Goal: Task Accomplishment & Management: Manage account settings

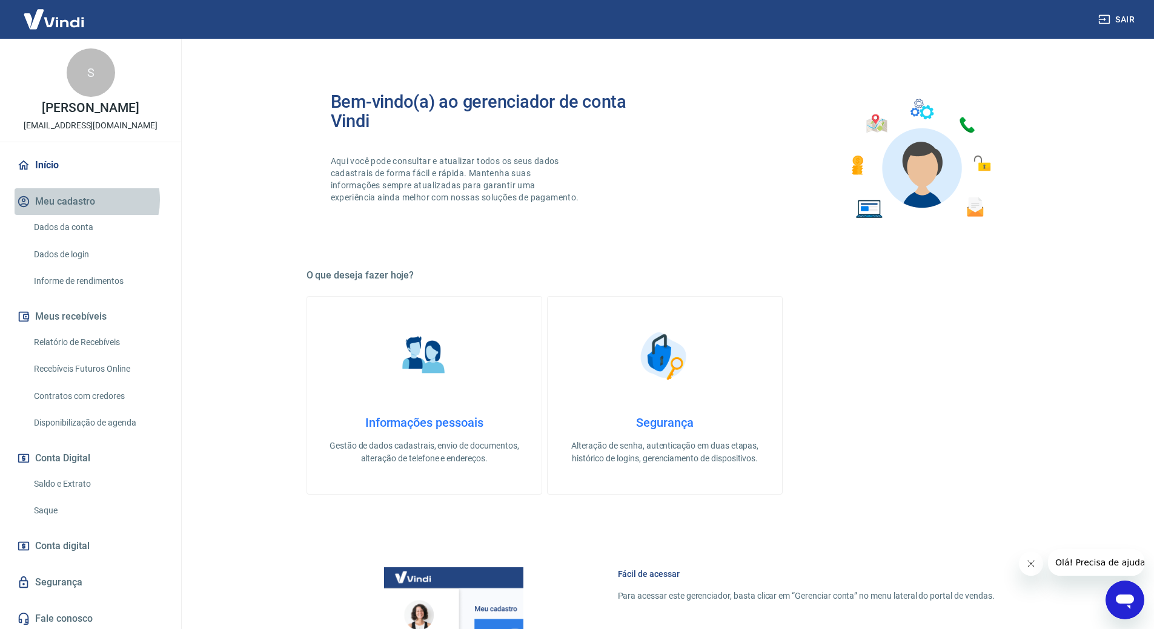
click at [84, 200] on button "Meu cadastro" at bounding box center [91, 201] width 152 height 27
click at [90, 221] on link "Dados da conta" at bounding box center [98, 227] width 138 height 25
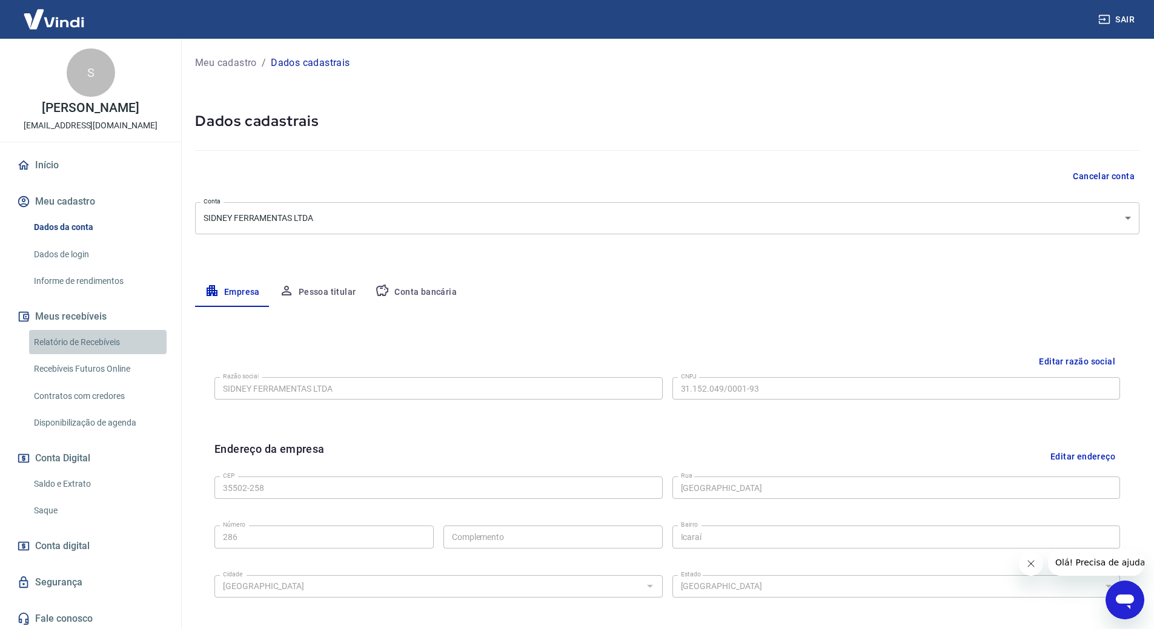
click at [108, 333] on link "Relatório de Recebíveis" at bounding box center [98, 342] width 138 height 25
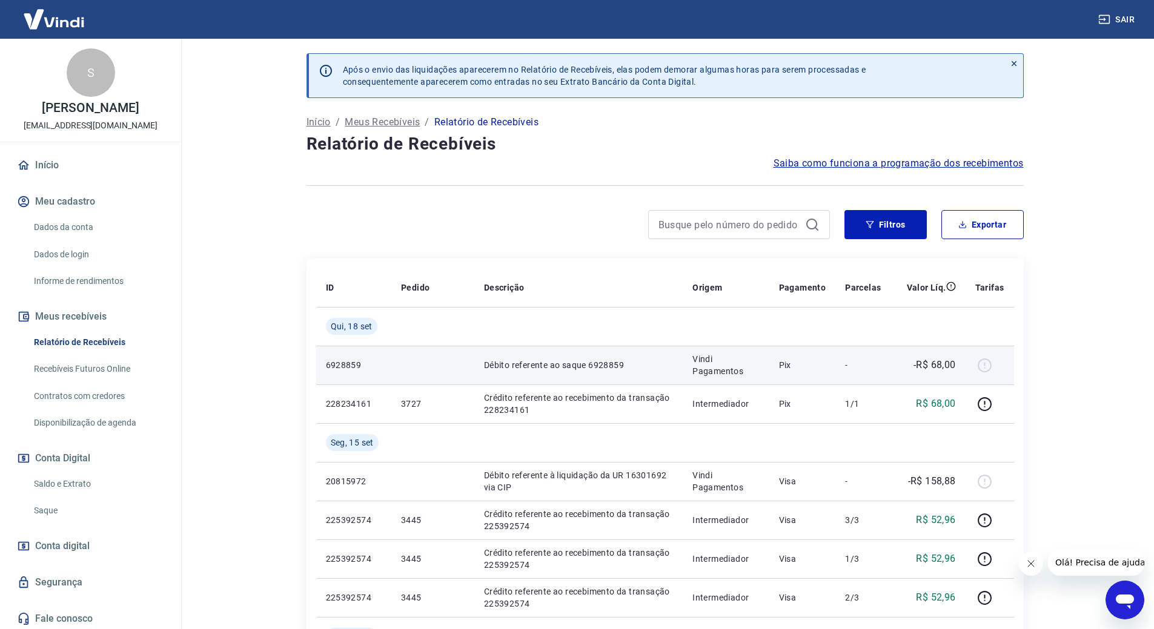
click at [987, 368] on div at bounding box center [989, 365] width 29 height 19
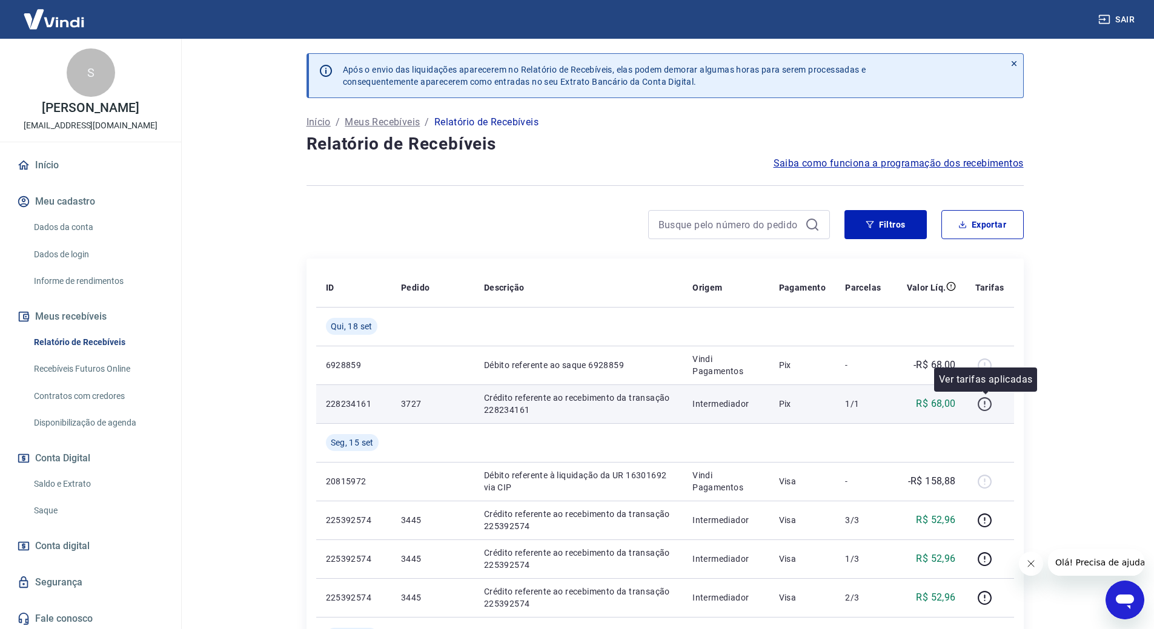
click at [987, 414] on td at bounding box center [990, 404] width 48 height 39
click at [986, 411] on icon "button" at bounding box center [985, 404] width 14 height 14
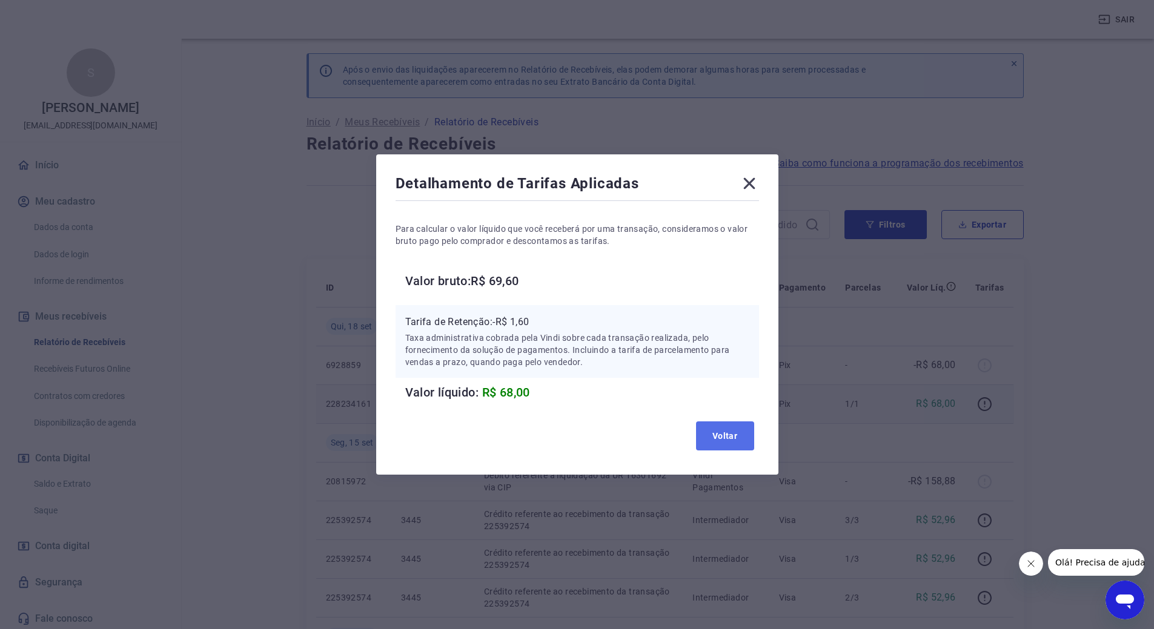
click at [731, 431] on button "Voltar" at bounding box center [725, 436] width 58 height 29
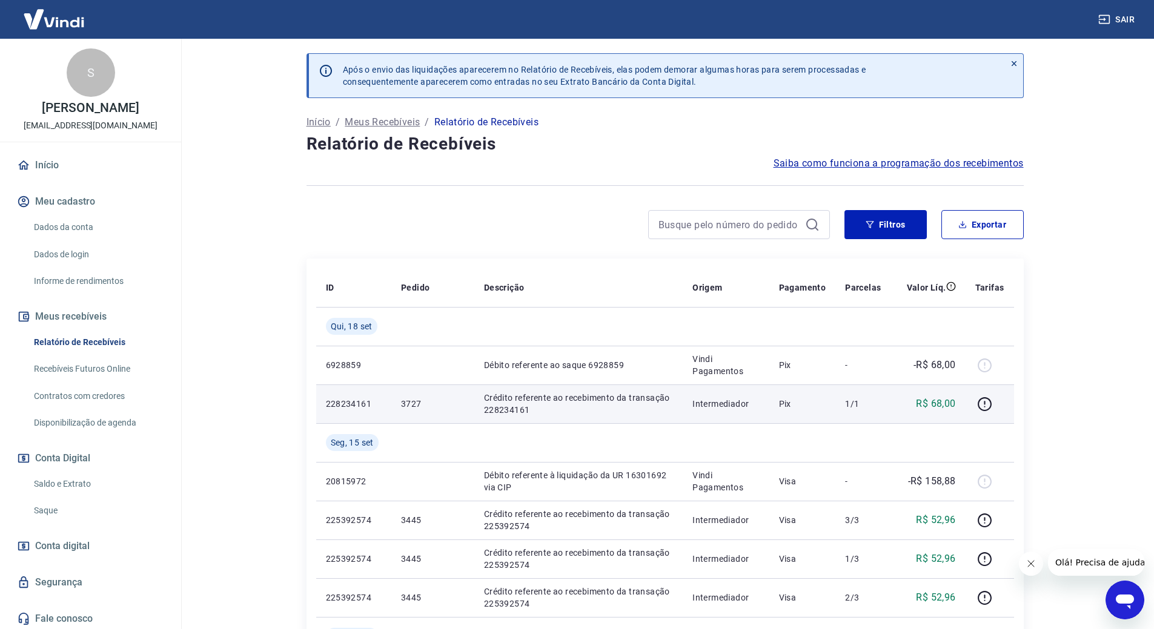
click at [566, 73] on p "Após o envio das liquidações aparecerem no Relatório de Recebíveis, elas podem …" at bounding box center [604, 76] width 523 height 24
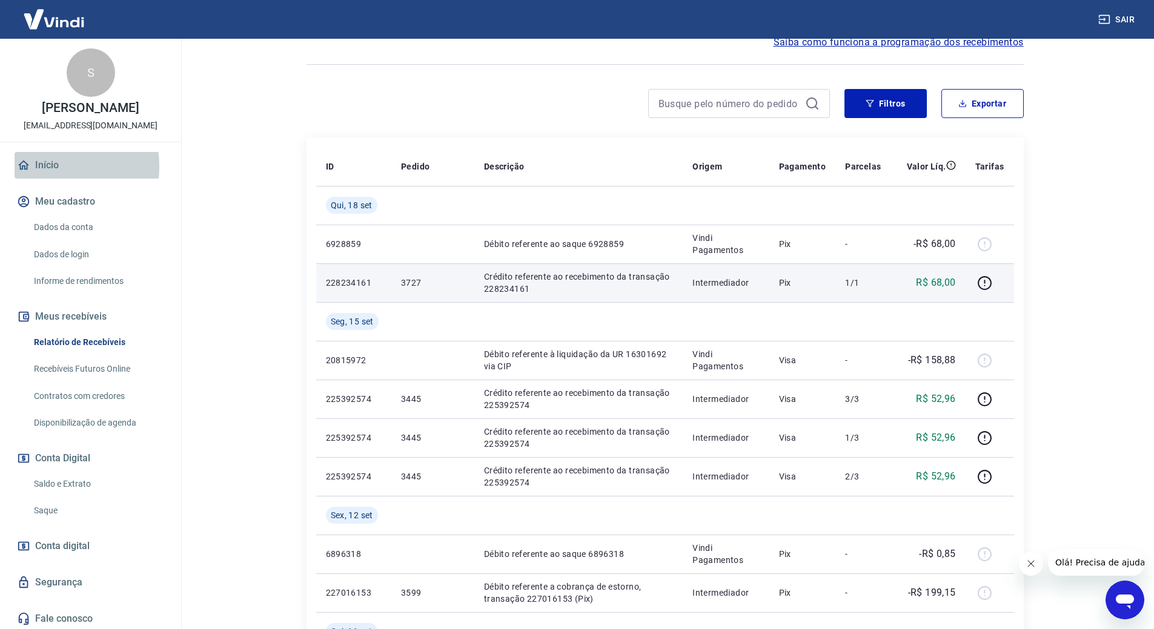
click at [41, 167] on link "Início" at bounding box center [91, 165] width 152 height 27
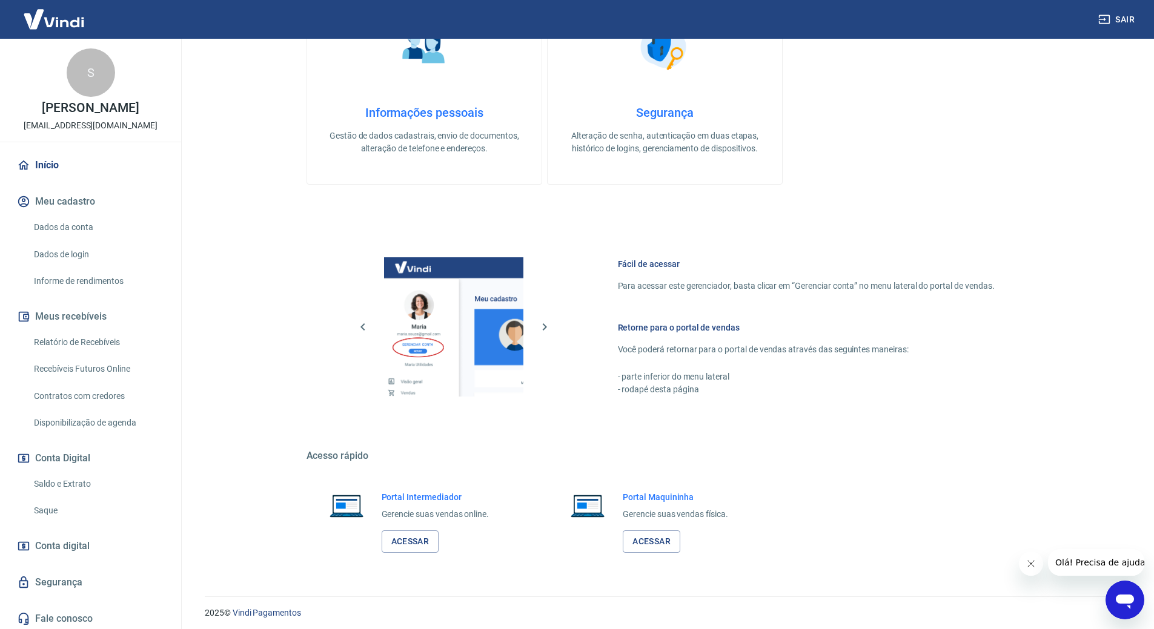
scroll to position [315, 0]
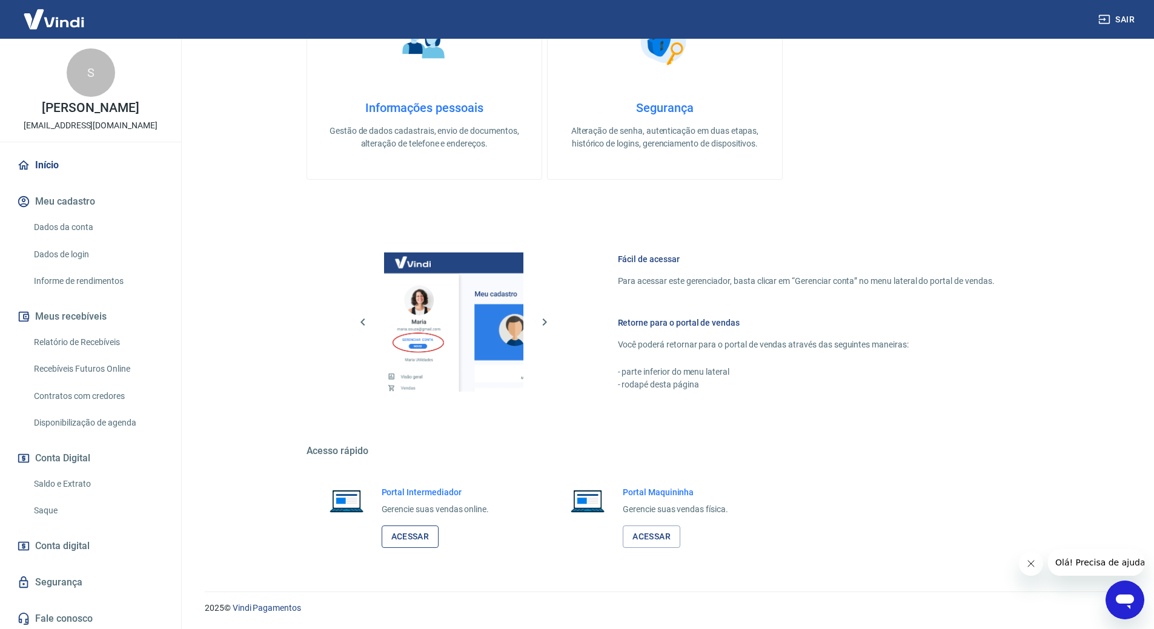
click at [408, 545] on link "Acessar" at bounding box center [411, 537] width 58 height 22
click at [102, 239] on link "Dados da conta" at bounding box center [98, 227] width 138 height 25
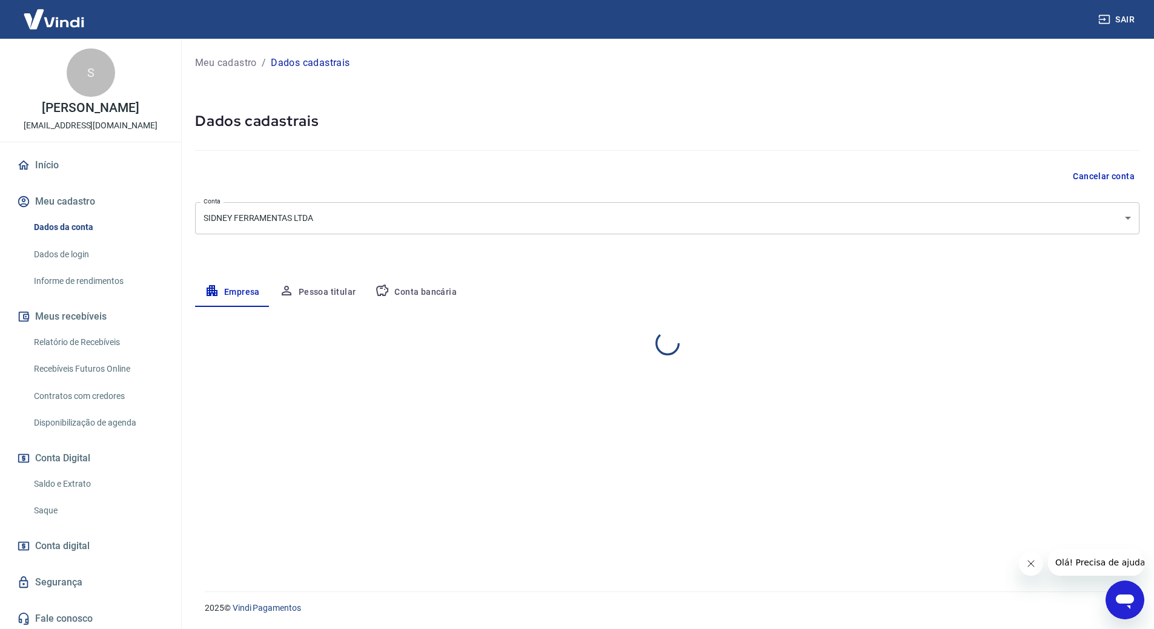
select select "MG"
select select "business"
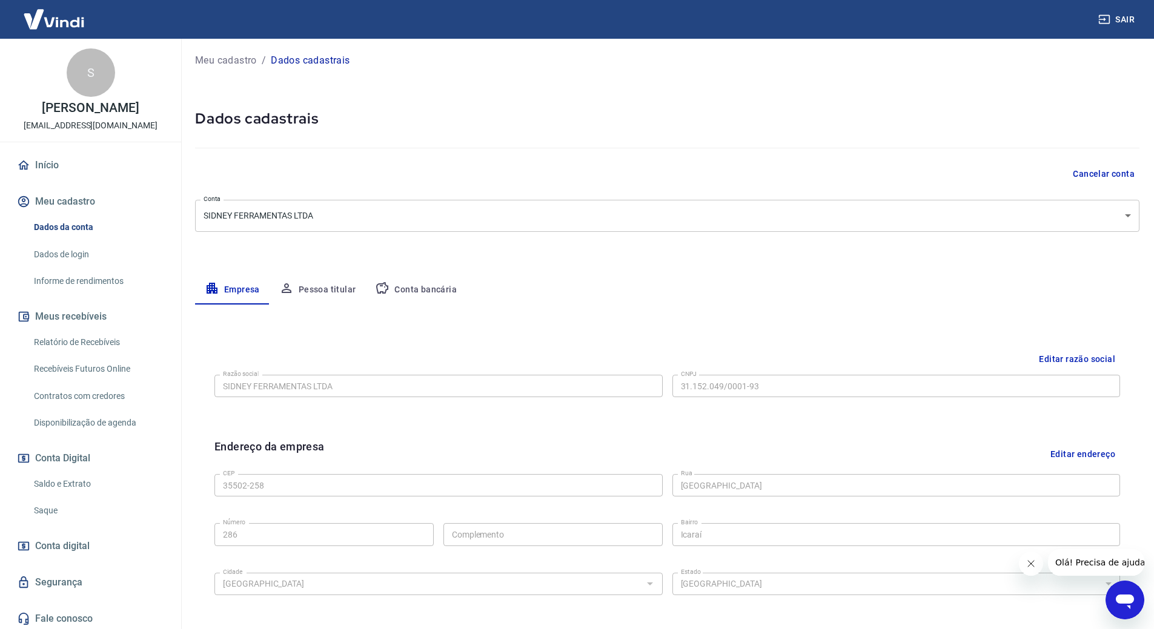
scroll to position [2, 0]
click at [348, 291] on button "Pessoa titular" at bounding box center [318, 290] width 96 height 29
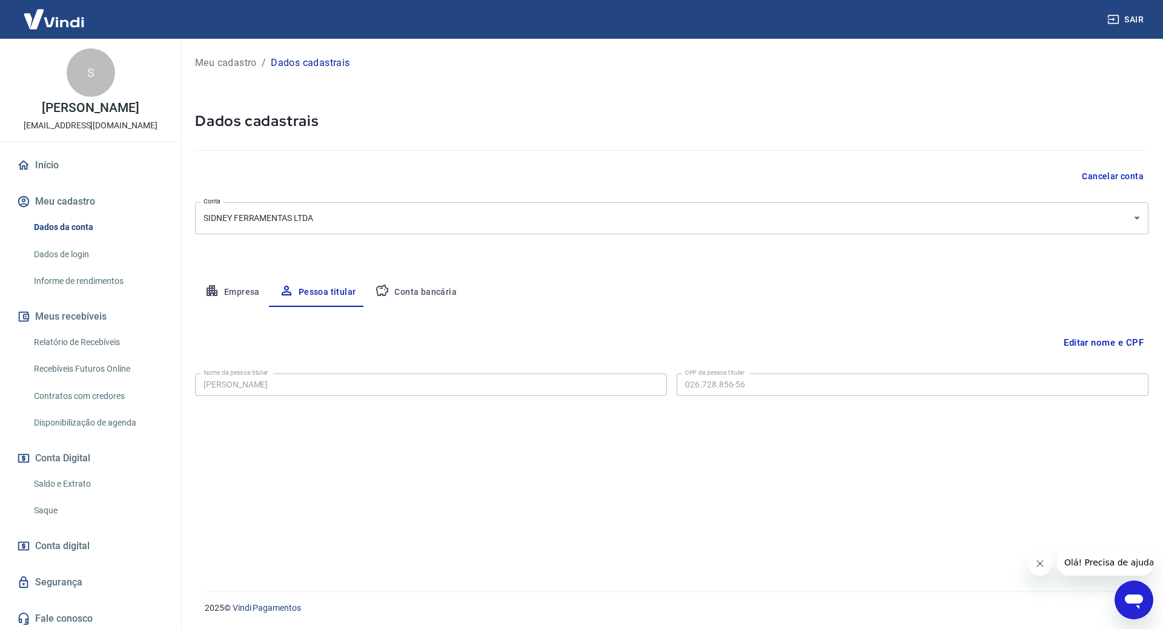
drag, startPoint x: 425, startPoint y: 302, endPoint x: 419, endPoint y: 296, distance: 8.6
click at [424, 302] on button "Conta bancária" at bounding box center [415, 292] width 101 height 29
select select "1"
click at [229, 294] on button "Empresa" at bounding box center [232, 292] width 75 height 29
select select "MG"
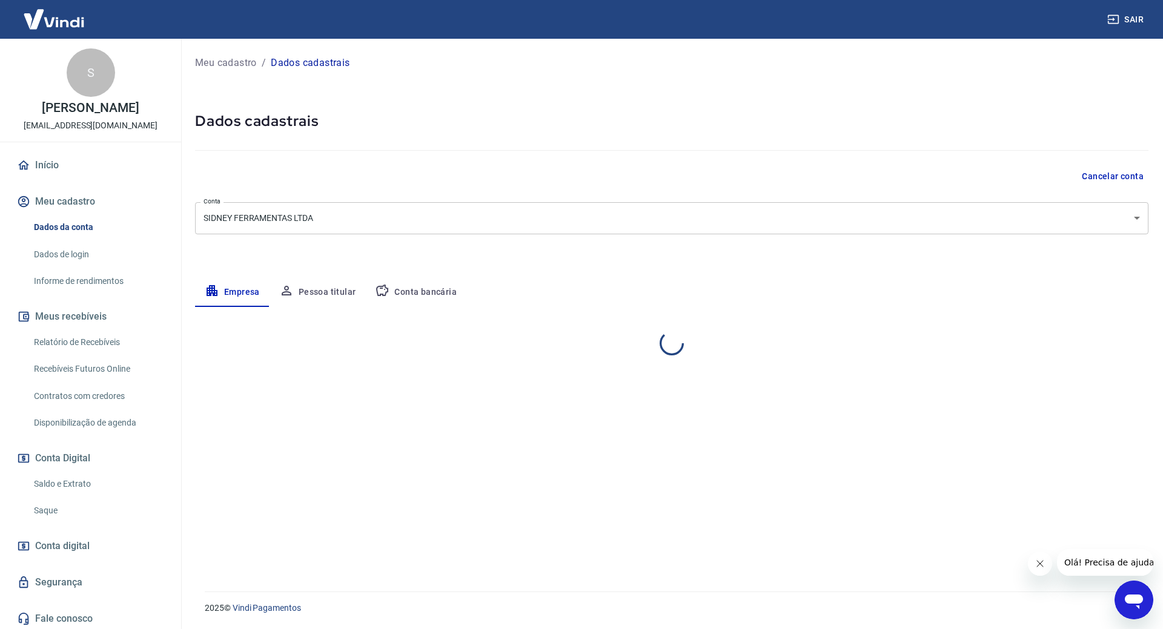
select select "business"
select select "MG"
select select "business"
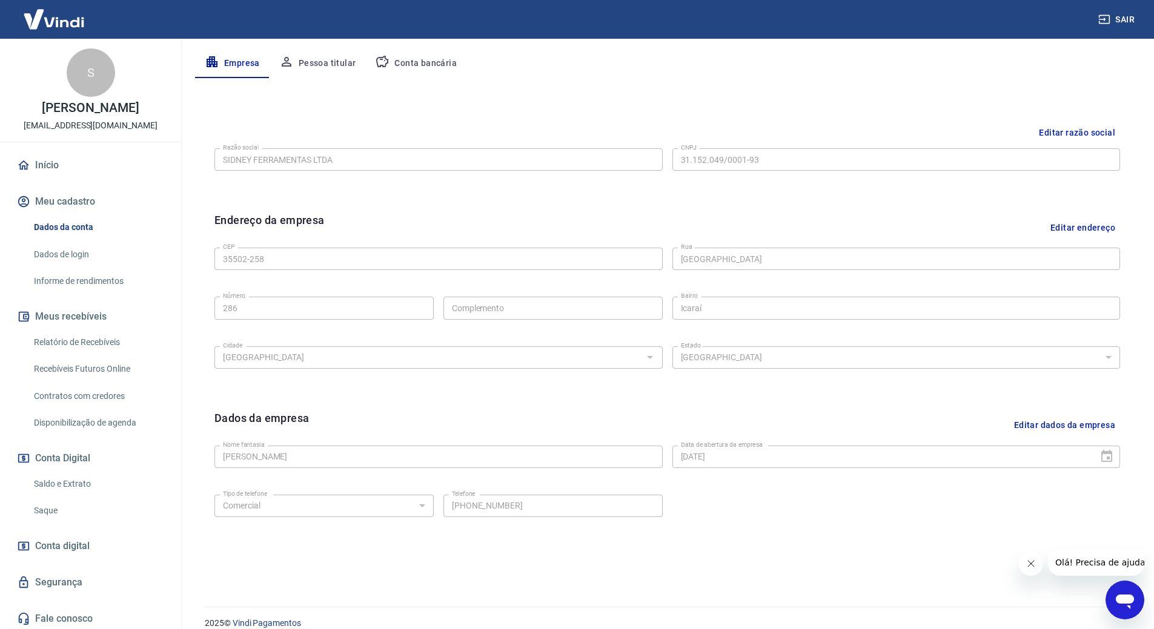
scroll to position [242, 0]
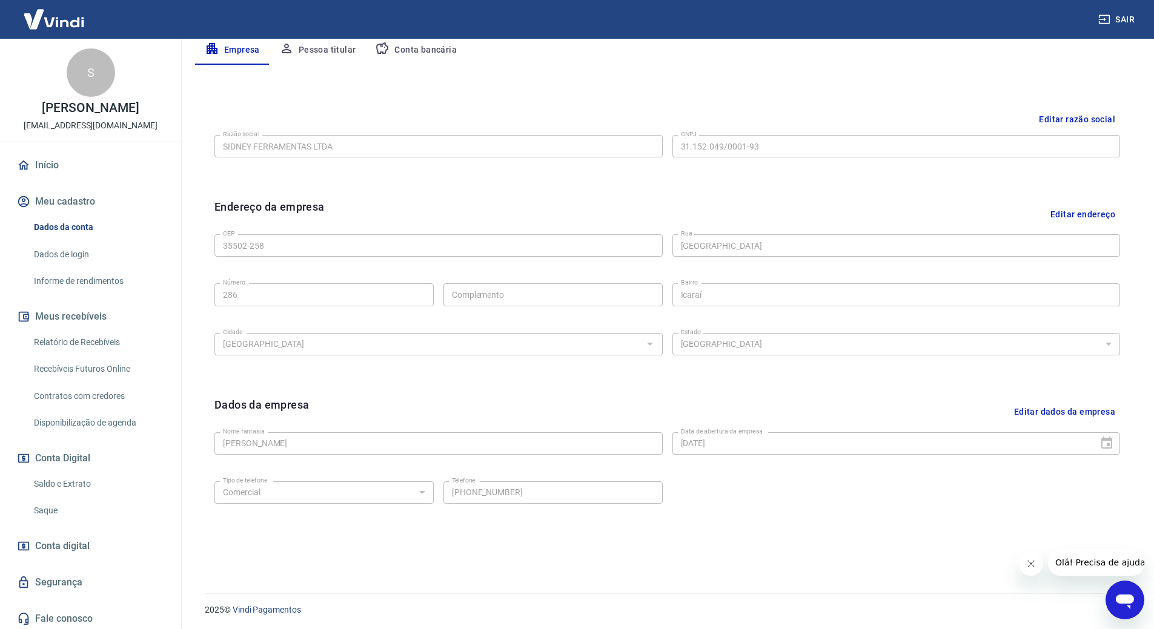
click at [1080, 219] on button "Editar endereço" at bounding box center [1083, 214] width 75 height 31
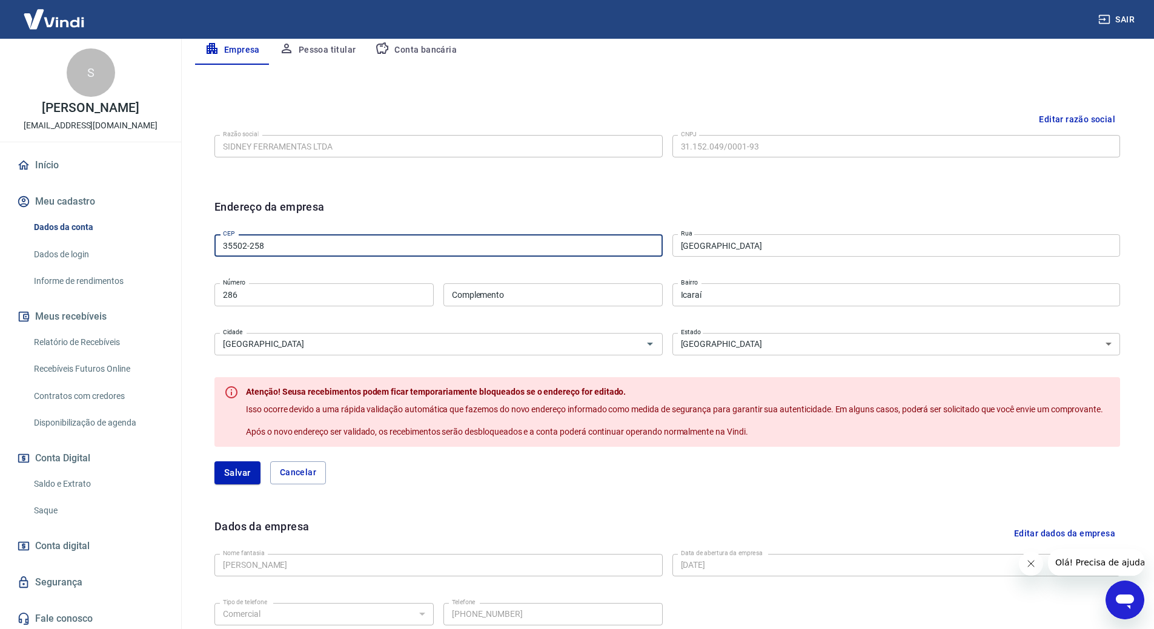
drag, startPoint x: 256, startPoint y: 233, endPoint x: 164, endPoint y: 209, distance: 95.2
click at [167, 221] on div "Sair S [PERSON_NAME] [EMAIL_ADDRESS][DOMAIN_NAME] Início Meu cadastro Dados da …" at bounding box center [577, 72] width 1154 height 629
type input "35500-150"
click at [396, 176] on div "Editar razão social Razão social SIDNEY FERRAMENTAS LTDA Razão social CNPJ 31.1…" at bounding box center [667, 144] width 925 height 91
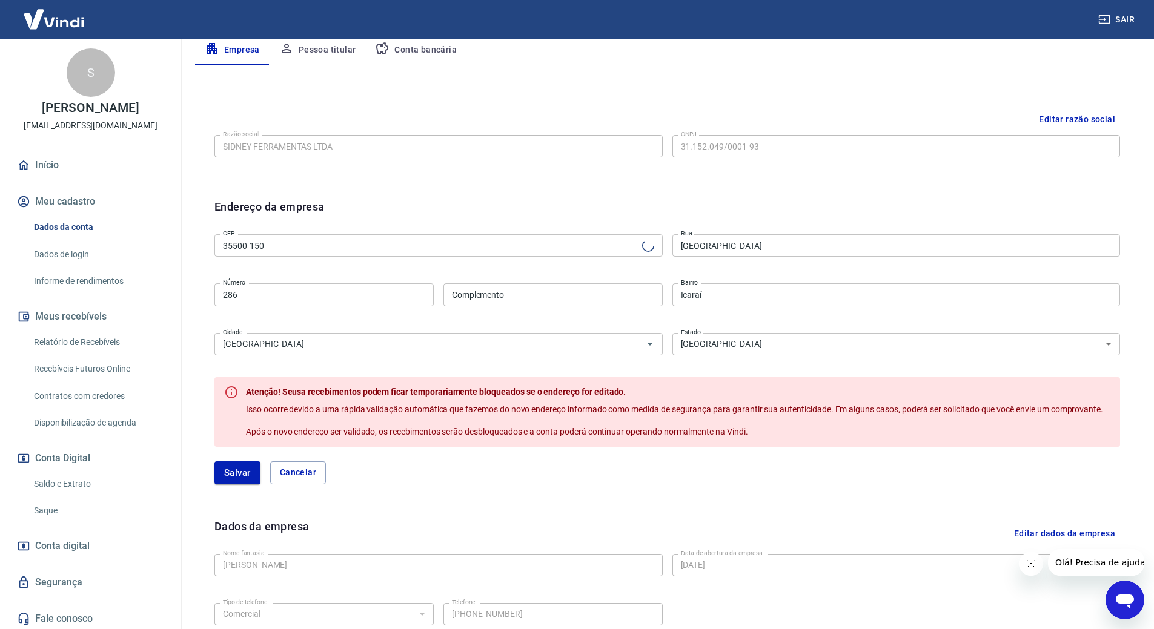
type input "Rua [PERSON_NAME]"
type input "[DEMOGRAPHIC_DATA]"
drag, startPoint x: 314, startPoint y: 292, endPoint x: 178, endPoint y: 300, distance: 136.0
click at [191, 299] on div "Meu cadastro / Dados cadastrais Dados cadastrais Cancelar conta Conta SIDNEY FE…" at bounding box center [668, 248] width 974 height 904
type input "51"
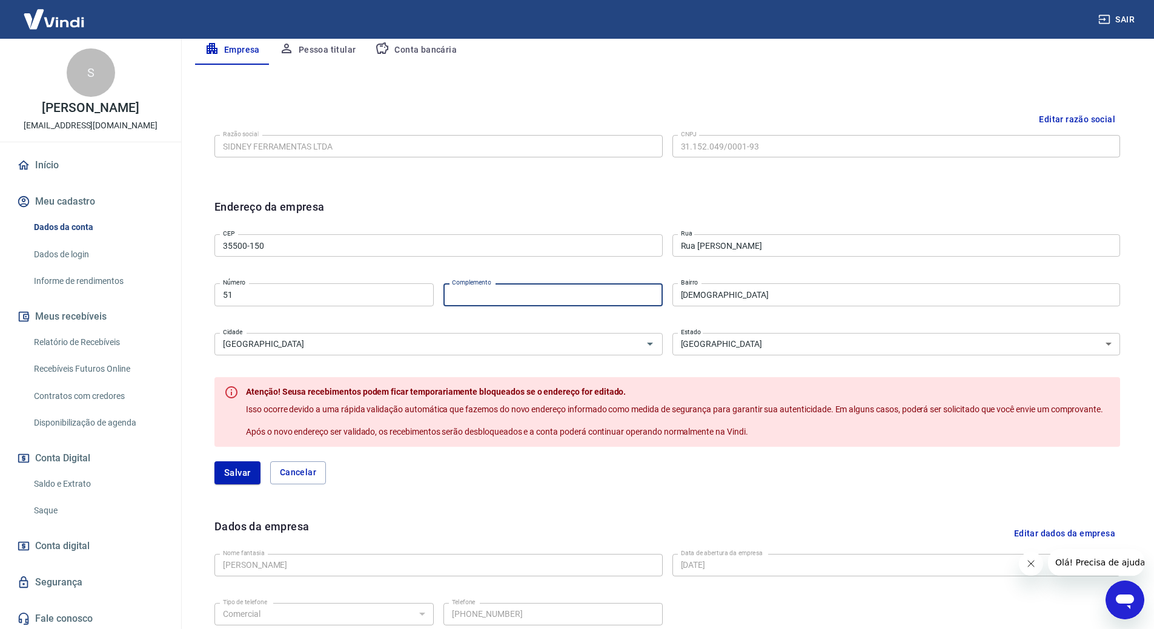
click at [462, 299] on input "Complemento" at bounding box center [552, 295] width 219 height 22
click at [462, 299] on input "loja20" at bounding box center [552, 295] width 219 height 22
click at [465, 299] on input "loja20" at bounding box center [552, 295] width 219 height 22
type input "loja 20"
click at [241, 473] on button "Salvar" at bounding box center [237, 473] width 46 height 23
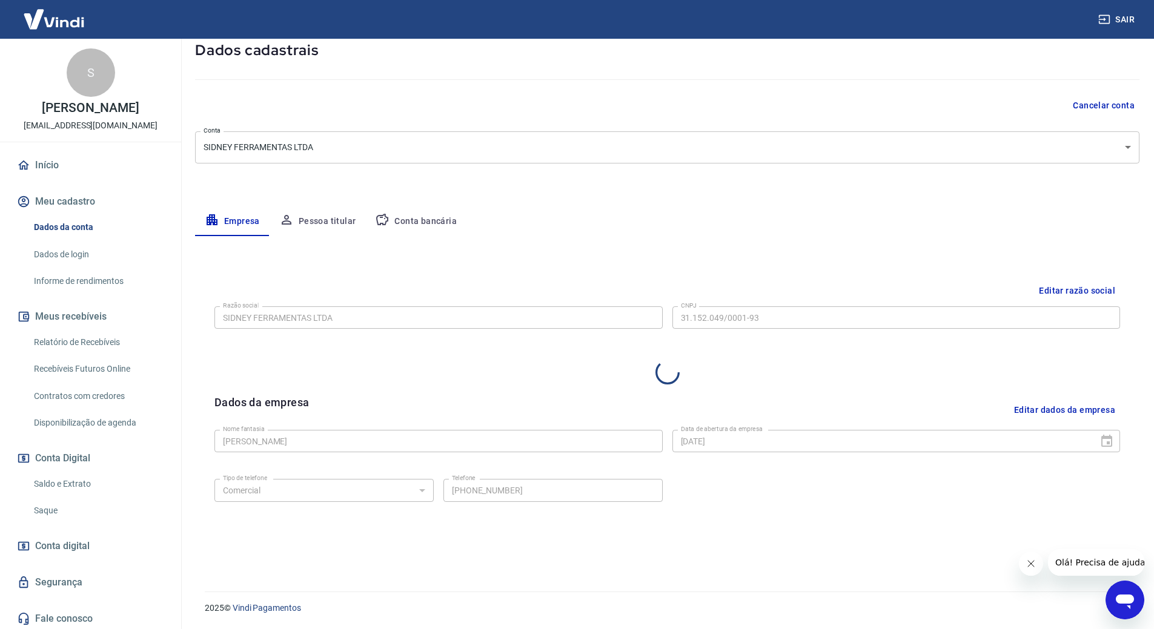
select select "MG"
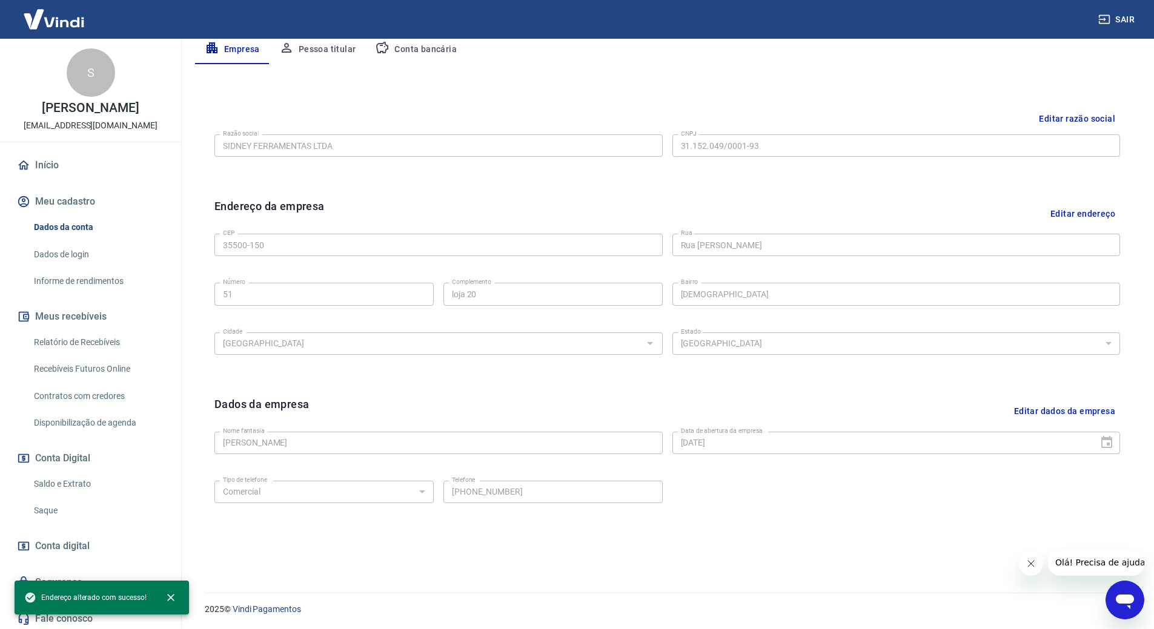
scroll to position [244, 0]
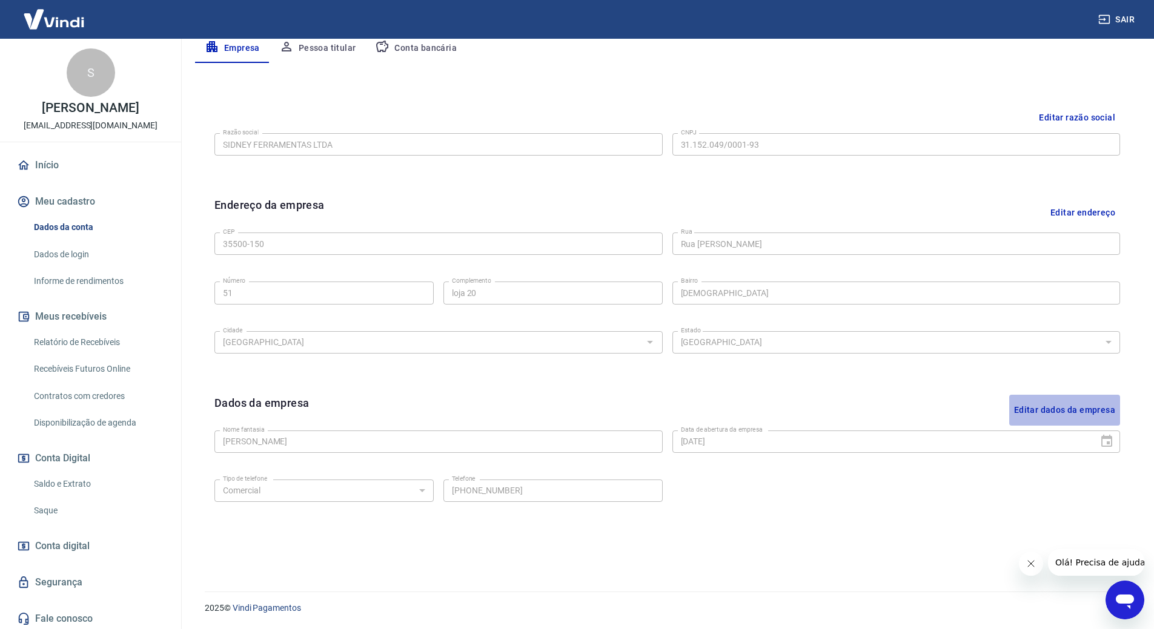
click at [1063, 411] on button "Editar dados da empresa" at bounding box center [1064, 410] width 111 height 31
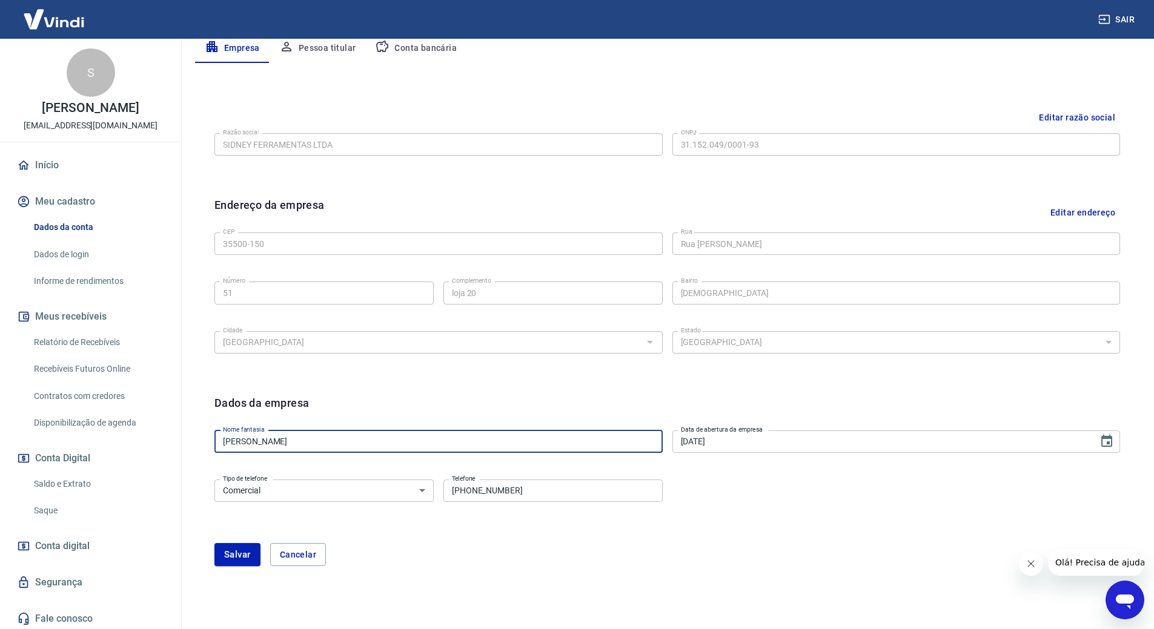
drag, startPoint x: 250, startPoint y: 440, endPoint x: 300, endPoint y: 439, distance: 50.3
click at [300, 439] on input "[PERSON_NAME]" at bounding box center [438, 442] width 448 height 22
click at [299, 440] on input "[PERSON_NAME]" at bounding box center [438, 442] width 448 height 22
drag, startPoint x: 322, startPoint y: 437, endPoint x: 255, endPoint y: 436, distance: 67.2
click at [255, 436] on input "[PERSON_NAME]" at bounding box center [438, 442] width 448 height 22
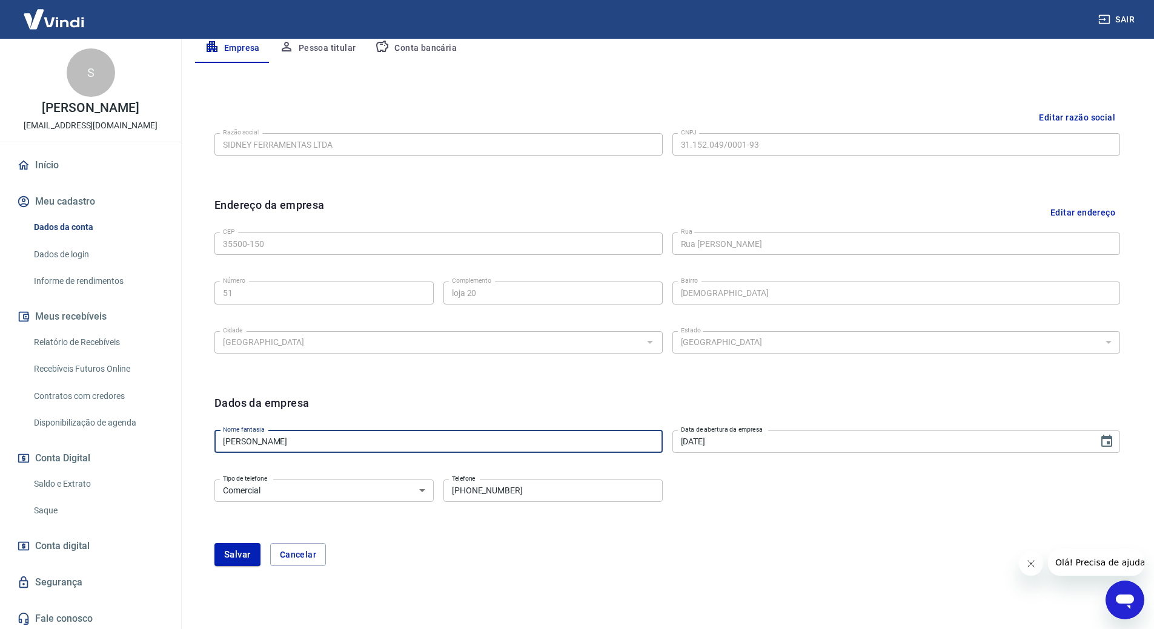
type input "SIDNEY FERRAMENTAS LTDA"
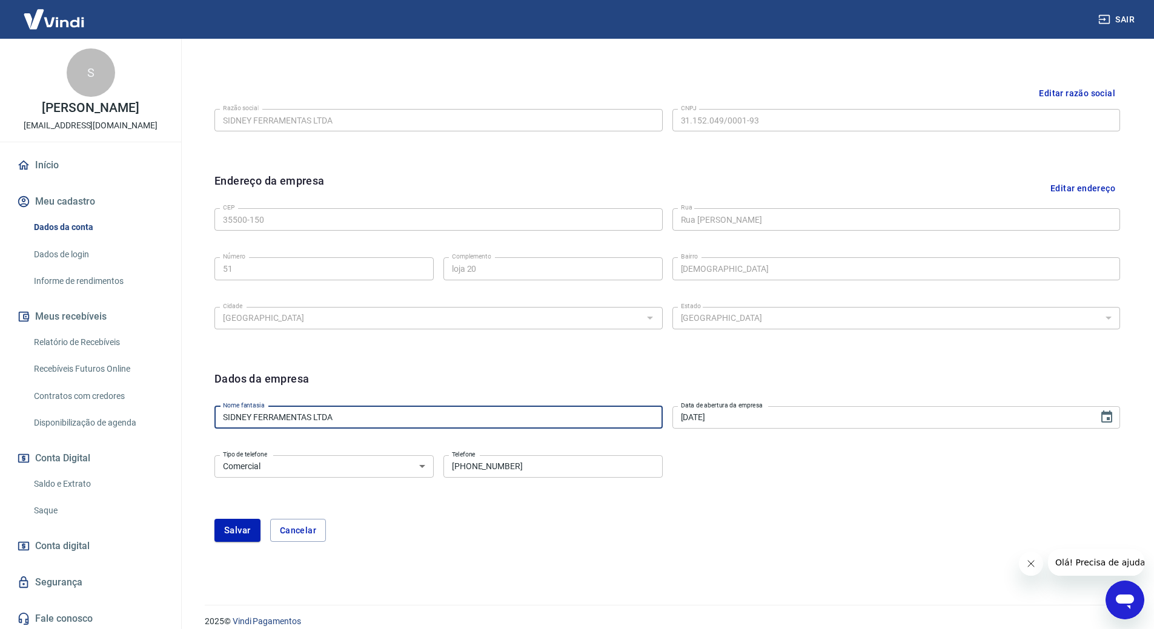
scroll to position [282, 0]
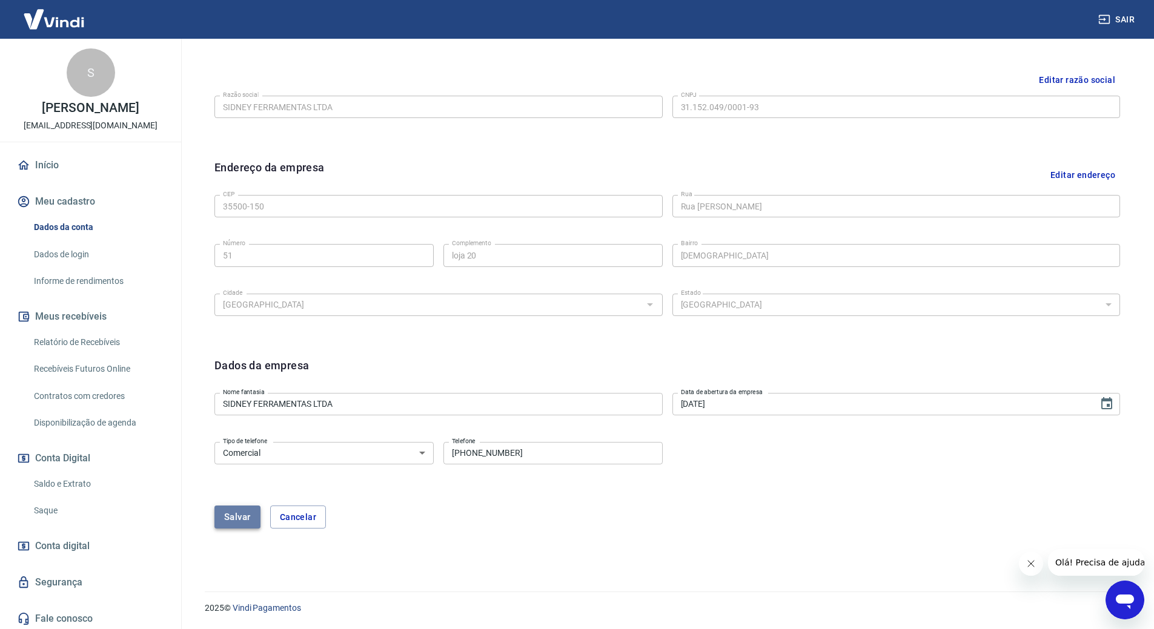
click at [245, 514] on button "Salvar" at bounding box center [237, 517] width 46 height 23
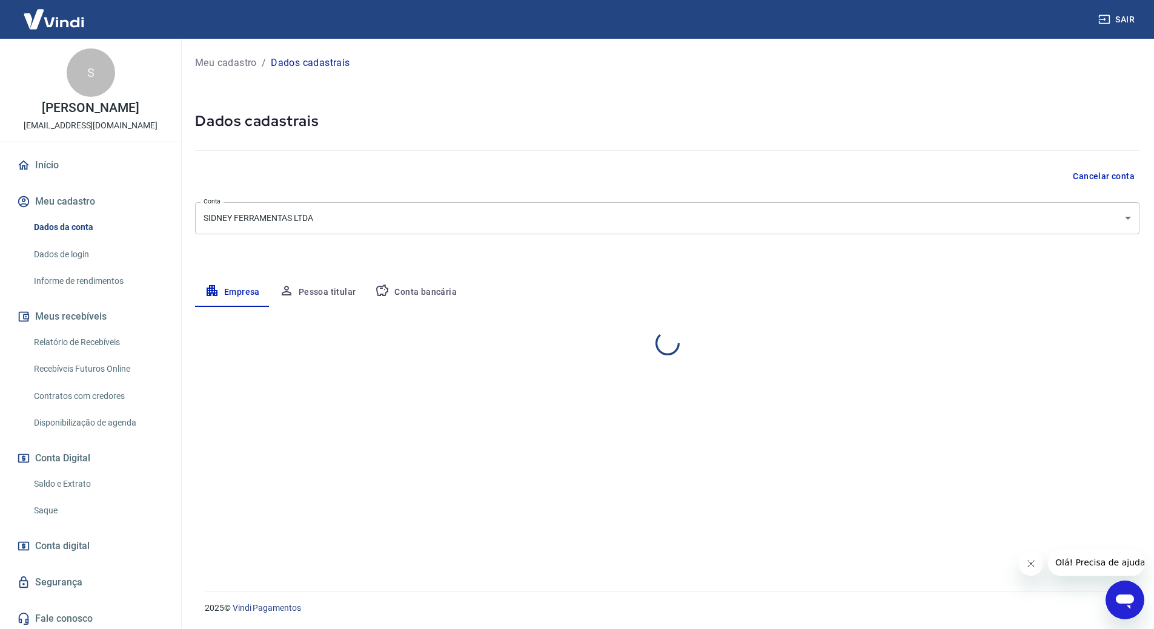
scroll to position [0, 0]
select select "MG"
select select "business"
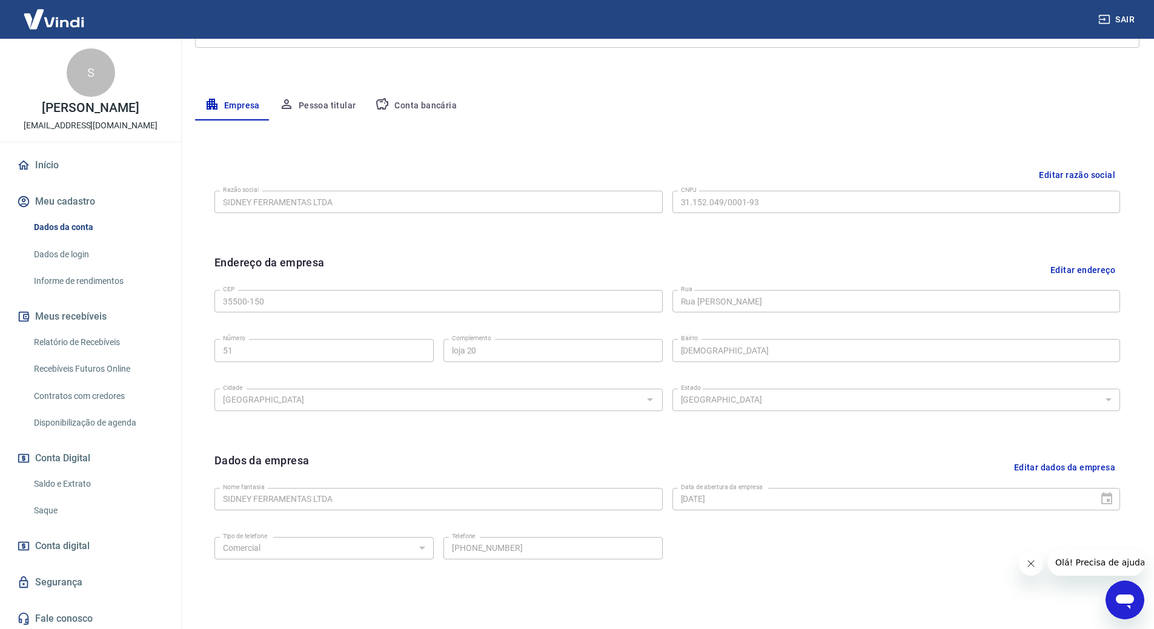
scroll to position [184, 0]
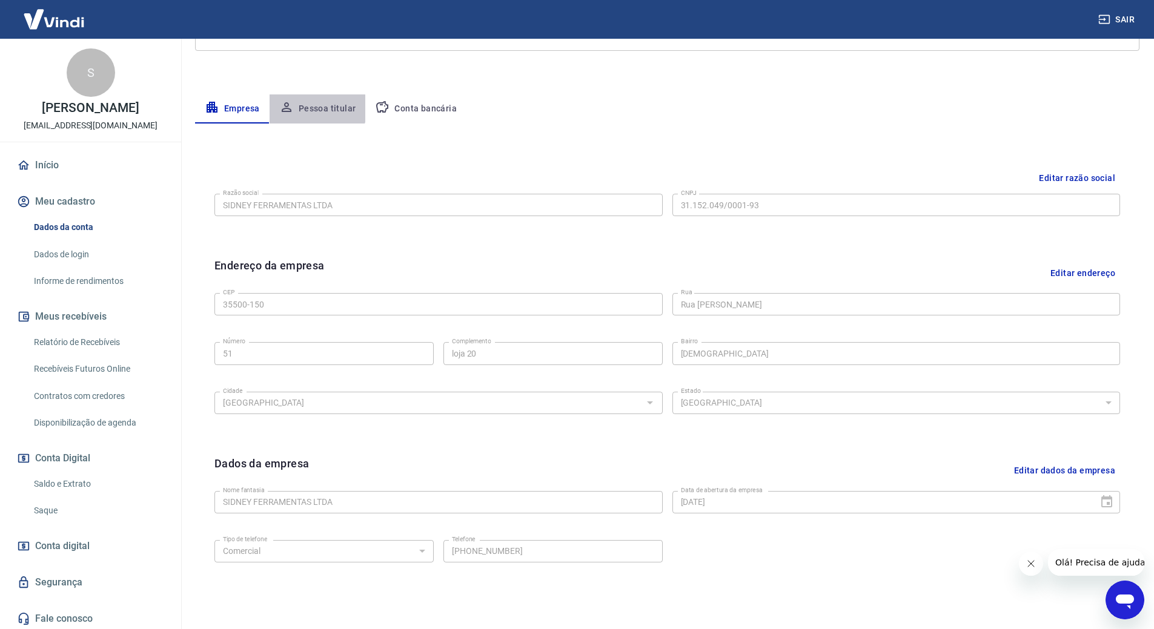
click at [316, 108] on button "Pessoa titular" at bounding box center [318, 109] width 96 height 29
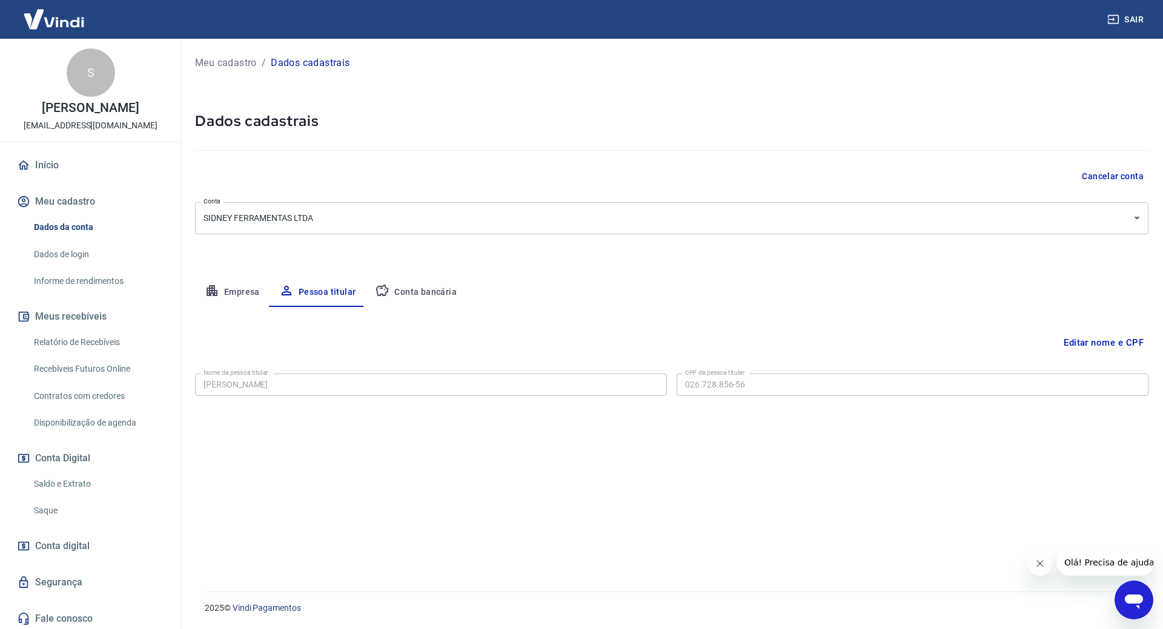
click at [441, 297] on button "Conta bancária" at bounding box center [415, 292] width 101 height 29
select select "1"
click at [220, 299] on button "Empresa" at bounding box center [232, 292] width 75 height 29
select select "MG"
select select "business"
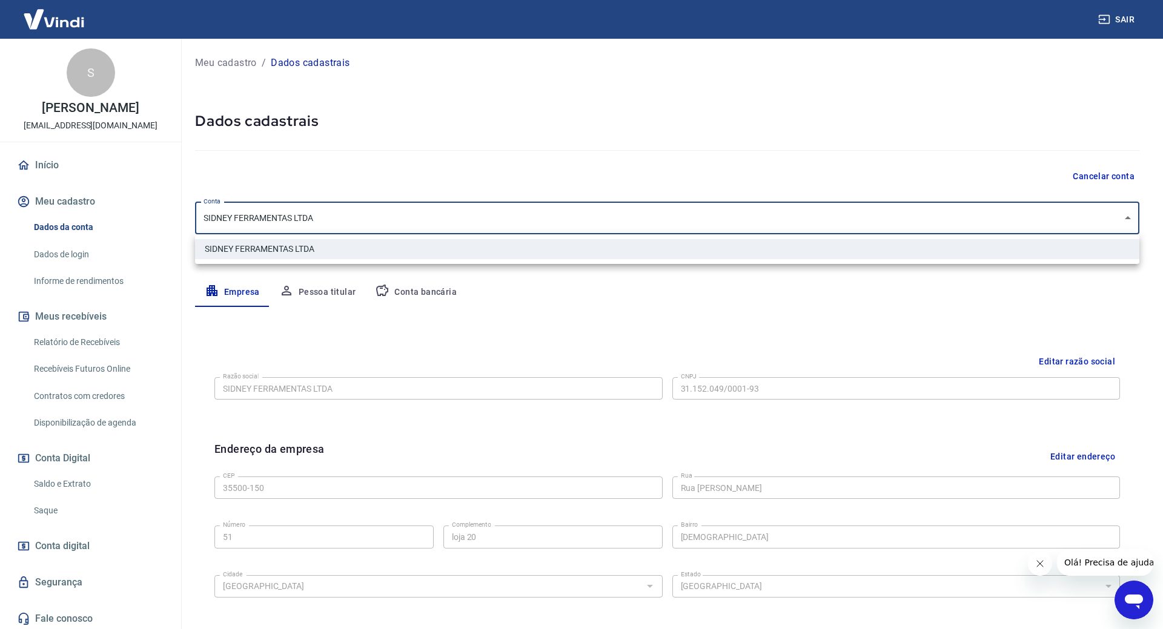
click at [485, 219] on body "Sair S SIDNEY TADEU COELHO vendas@sidneyferramentas.com Início Meu cadastro Dad…" at bounding box center [581, 314] width 1163 height 629
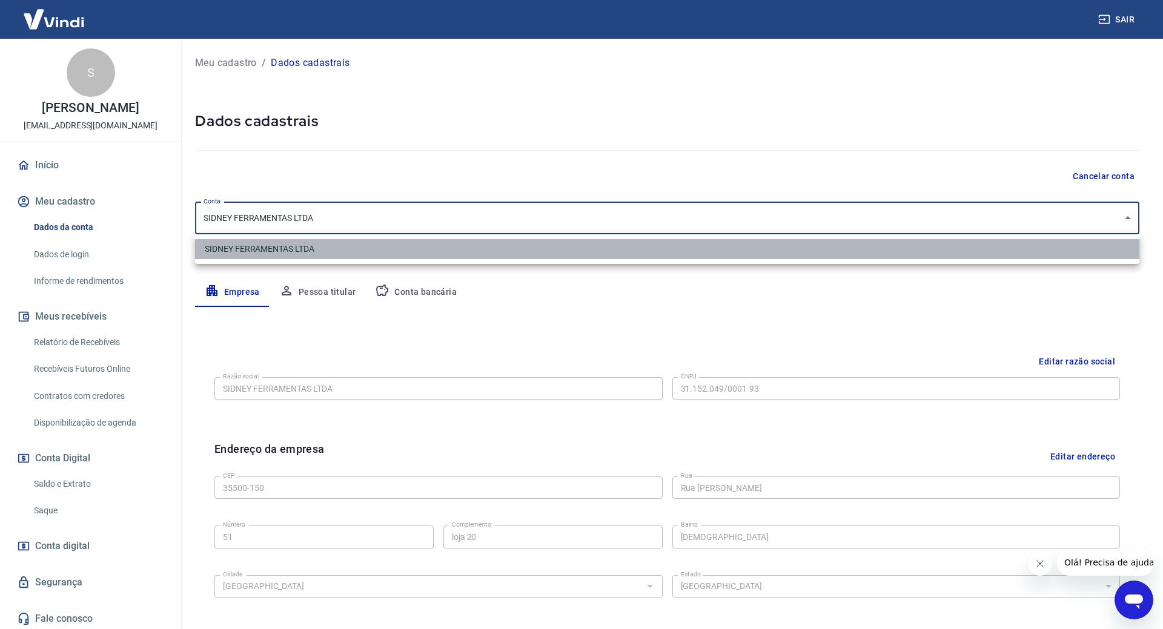
click at [380, 252] on li "SIDNEY FERRAMENTAS LTDA" at bounding box center [667, 249] width 944 height 20
